Goal: Obtain resource: Download file/media

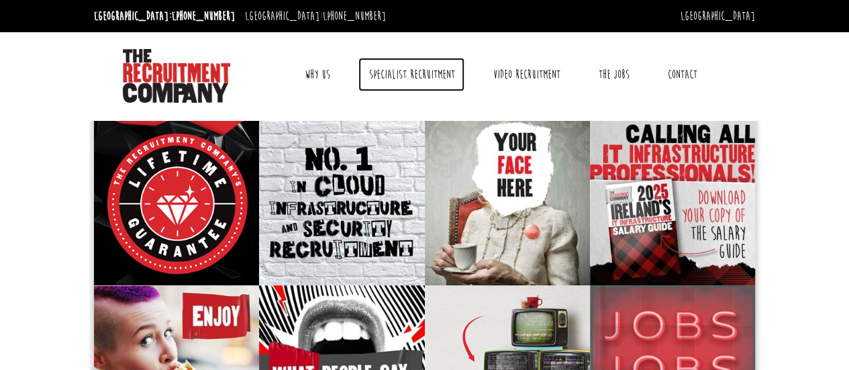
click at [386, 75] on link "Specialist Recruitment" at bounding box center [412, 75] width 106 height 34
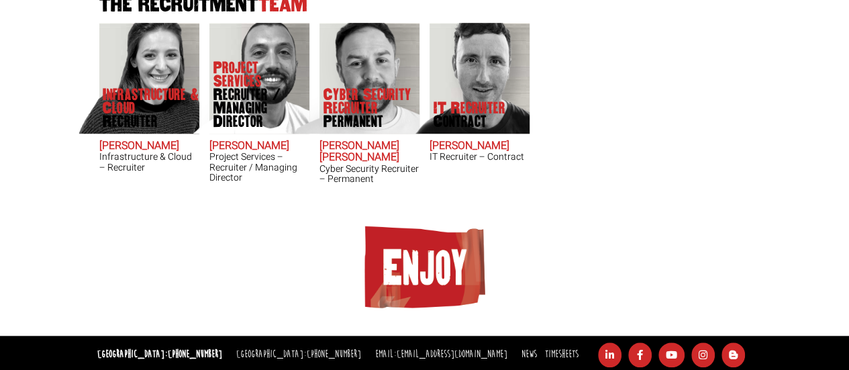
scroll to position [490, 0]
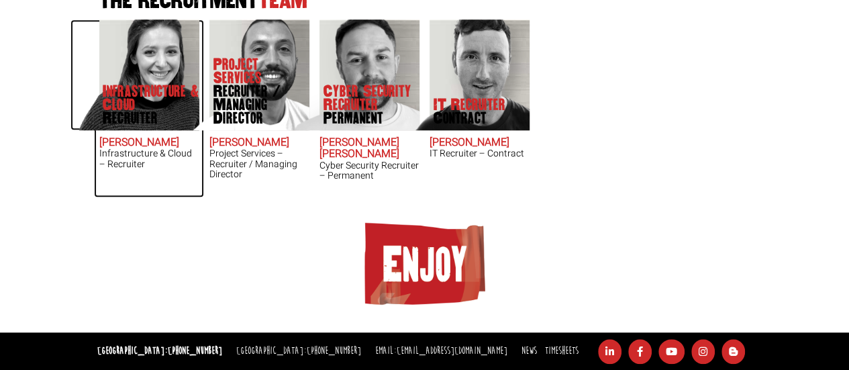
click at [159, 139] on h2 "[PERSON_NAME]" at bounding box center [149, 143] width 100 height 12
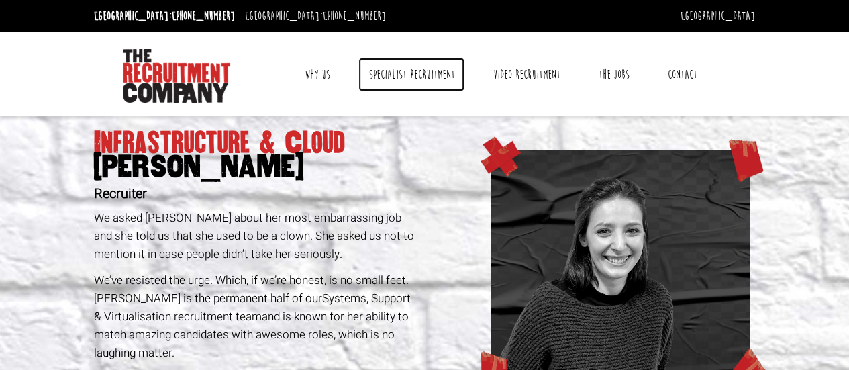
click at [409, 69] on link "Specialist Recruitment" at bounding box center [412, 75] width 106 height 34
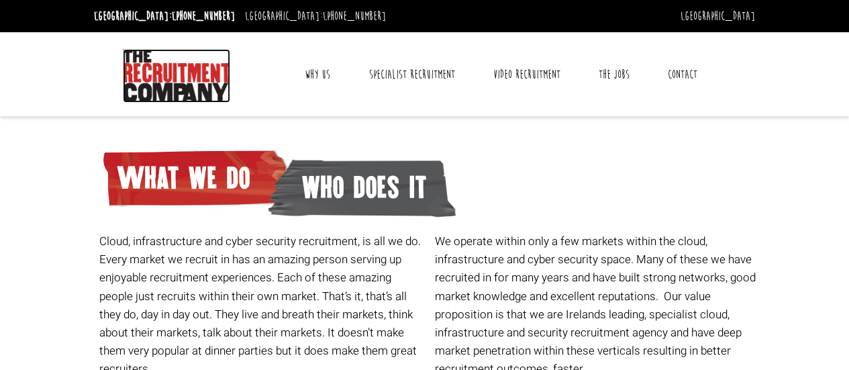
click at [160, 84] on img at bounding box center [176, 76] width 107 height 54
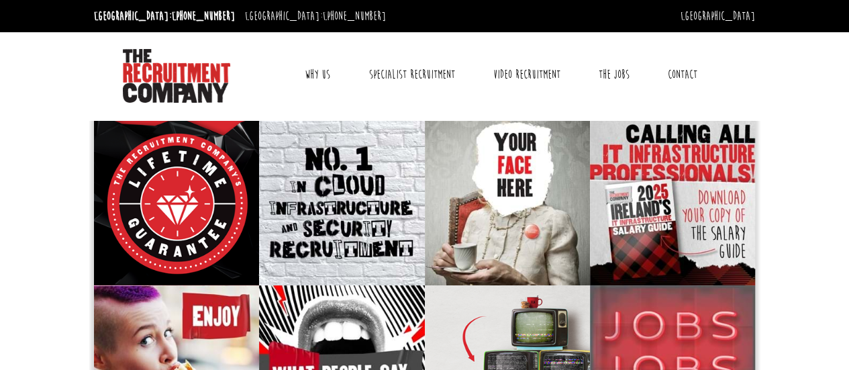
click at [313, 75] on link "Why Us" at bounding box center [318, 75] width 46 height 34
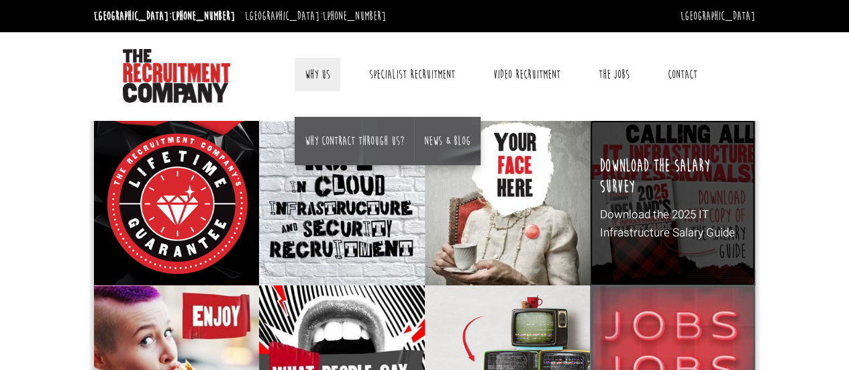
click at [627, 199] on div "Download the salary survey Download the 2025 IT Infrastructure Salary Guide" at bounding box center [672, 202] width 165 height 165
